Goal: Task Accomplishment & Management: Complete application form

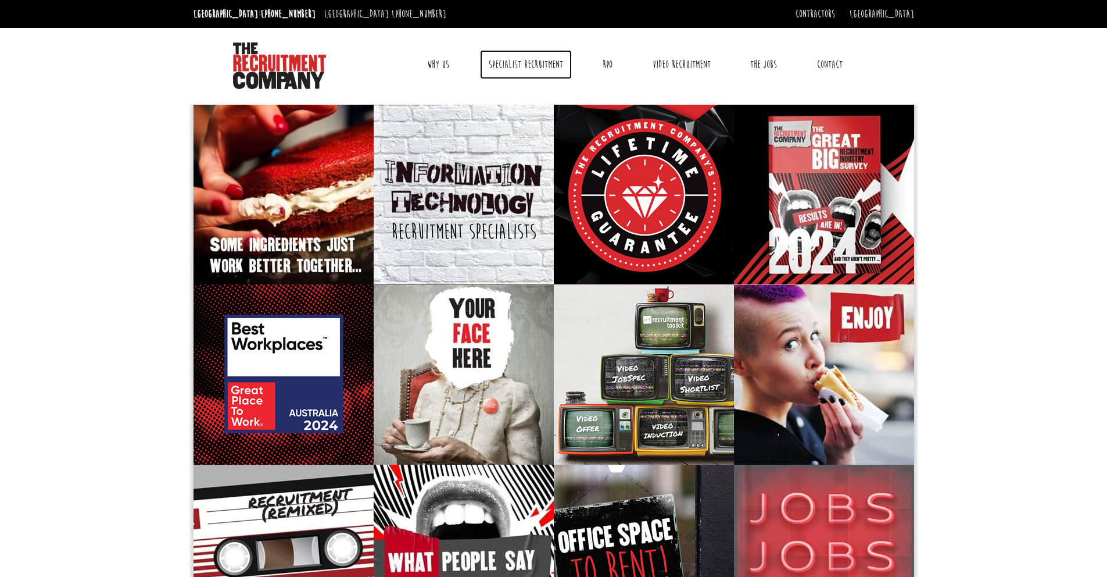
click at [534, 66] on link "Specialist Recruitment" at bounding box center [526, 64] width 92 height 29
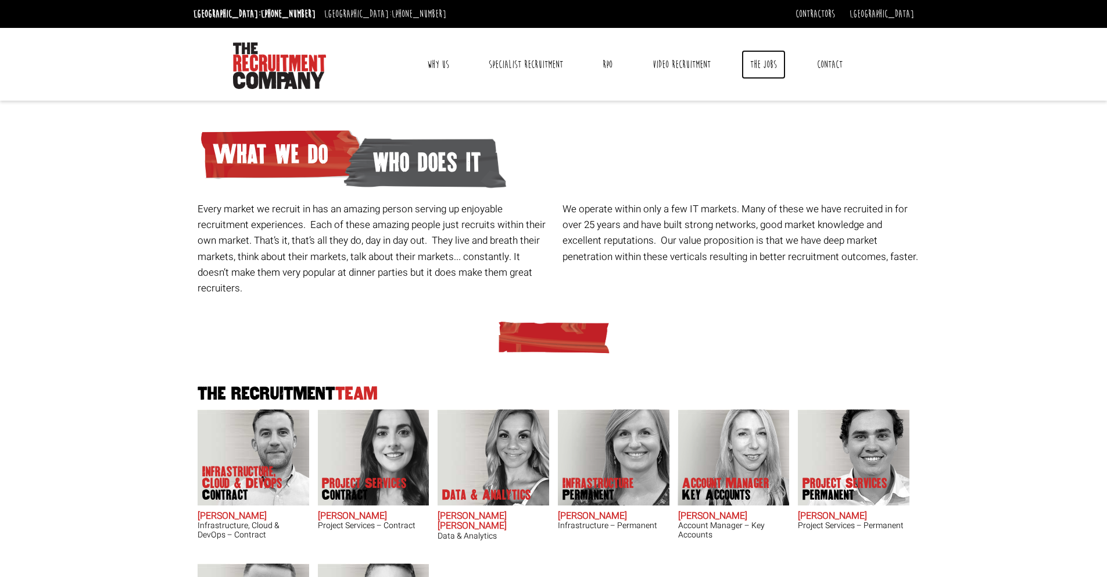
click at [755, 66] on link "The Jobs" at bounding box center [764, 64] width 44 height 29
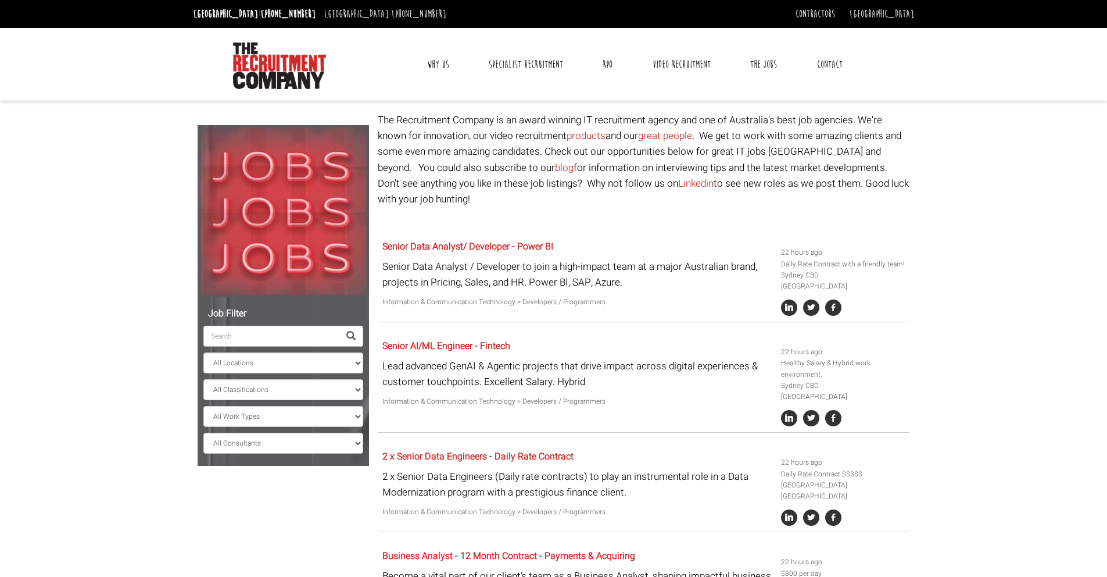
click at [269, 333] on input "search" at bounding box center [271, 335] width 136 height 21
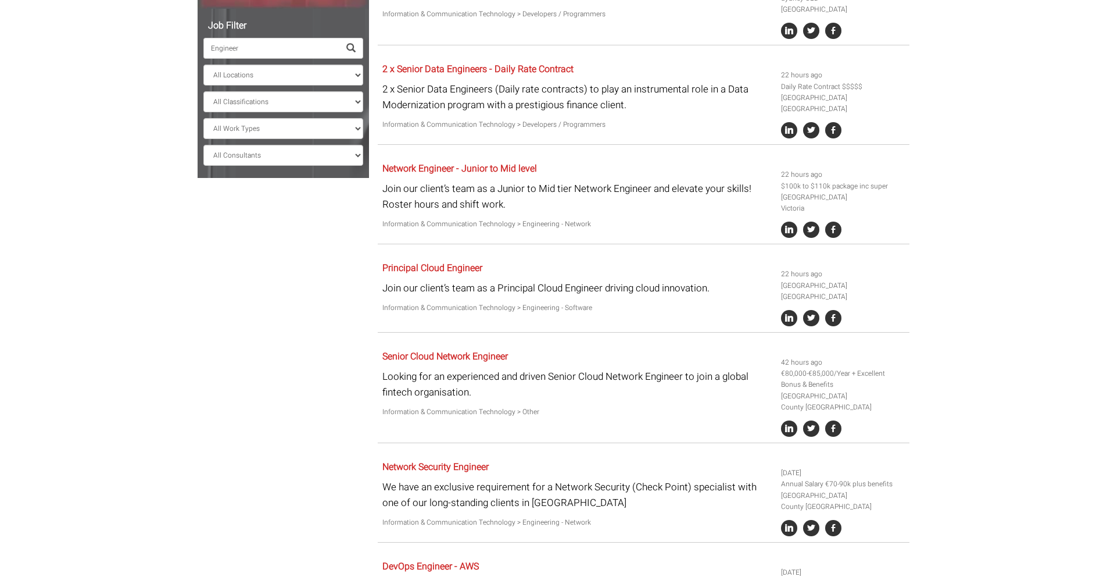
scroll to position [147, 0]
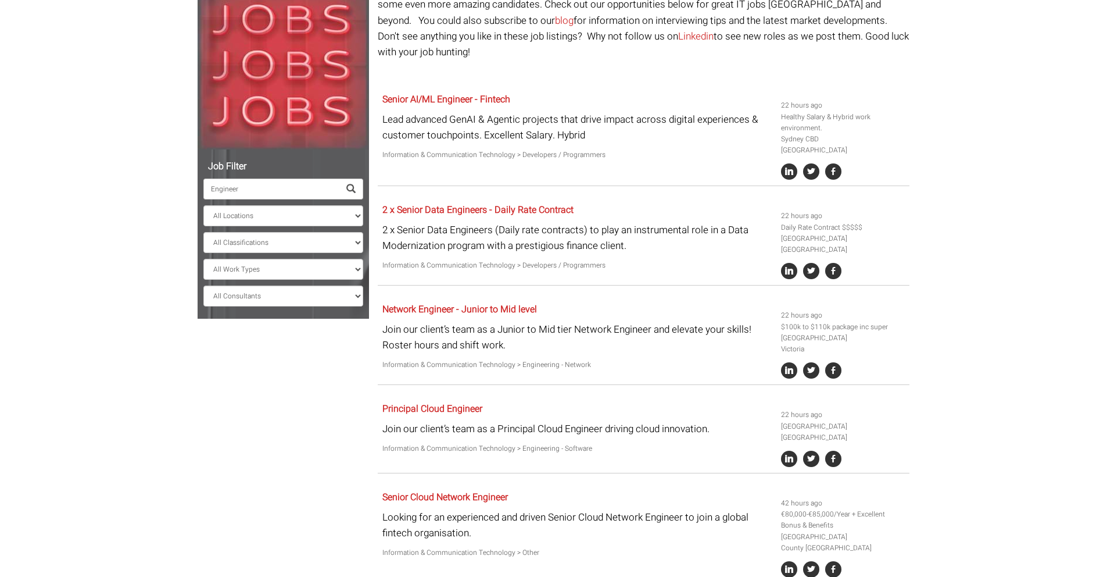
type input "Engineer"
